Goal: Task Accomplishment & Management: Use online tool/utility

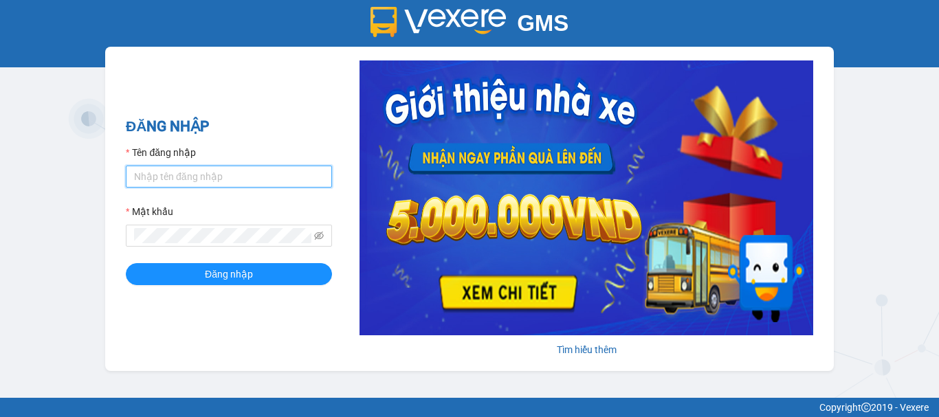
click at [204, 166] on input "Tên đăng nhập" at bounding box center [229, 177] width 206 height 22
type input "thanhthanh.khanhphong"
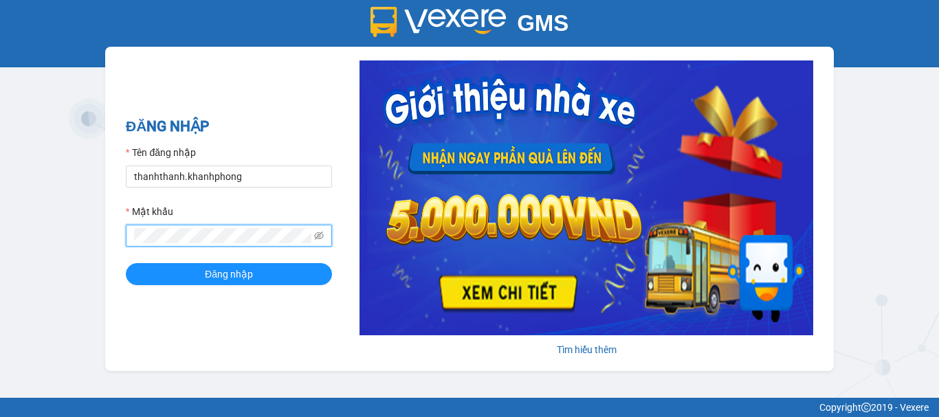
click at [126, 263] on button "Đăng nhập" at bounding box center [229, 274] width 206 height 22
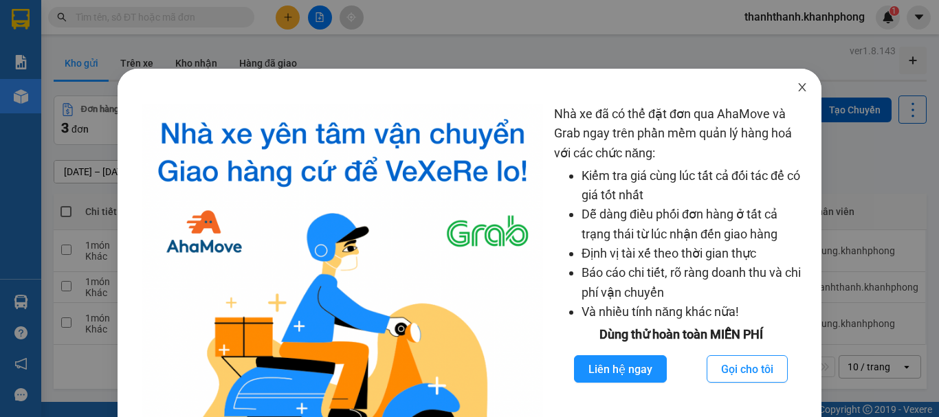
click at [787, 82] on span "Close" at bounding box center [802, 88] width 39 height 39
